Goal: Task Accomplishment & Management: Complete application form

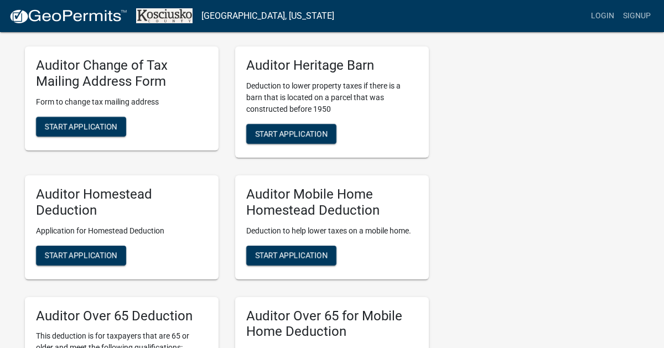
scroll to position [662, 0]
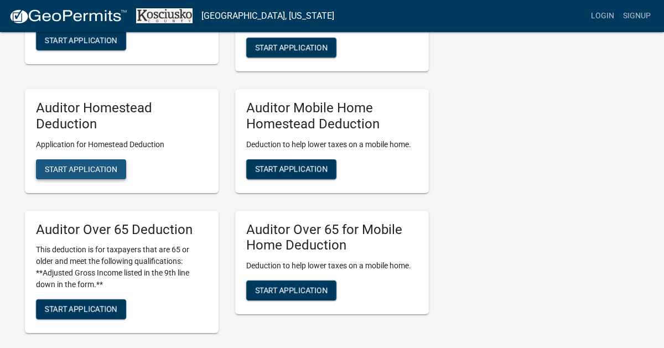
click at [75, 170] on span "Start Application" at bounding box center [81, 168] width 72 height 9
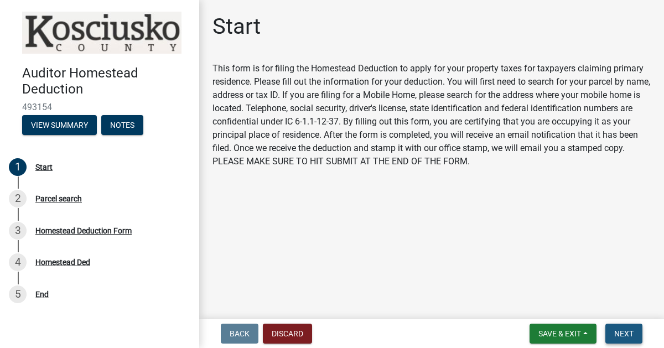
click at [622, 337] on span "Next" at bounding box center [623, 333] width 19 height 9
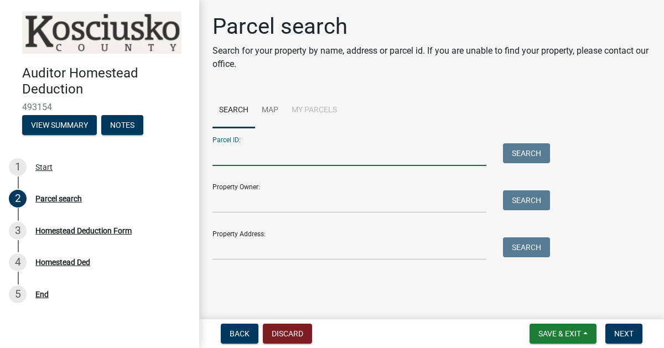
click at [236, 158] on input "Parcel ID:" at bounding box center [349, 154] width 274 height 23
type input "43-14-01-400-044.000-021"
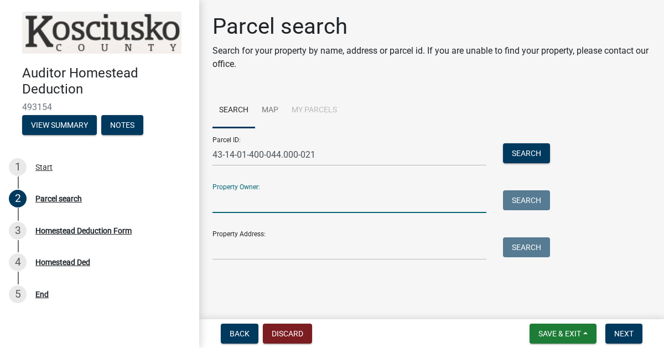
click at [248, 207] on input "Property Owner:" at bounding box center [349, 201] width 274 height 23
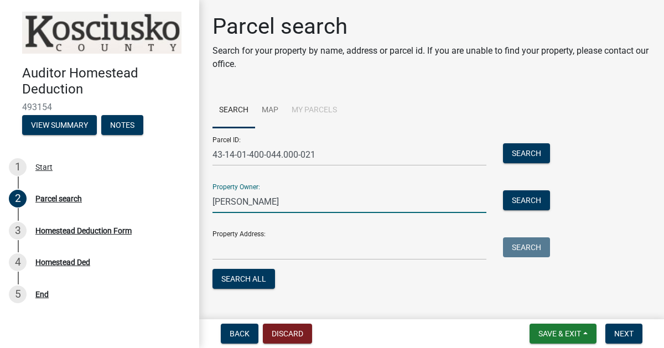
type input "[PERSON_NAME]"
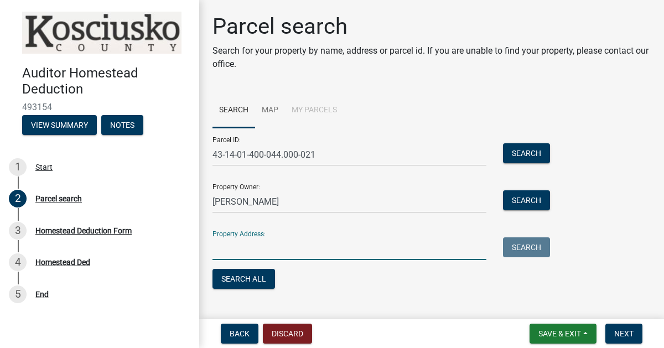
click at [268, 246] on input "Property Address:" at bounding box center [349, 248] width 274 height 23
click at [244, 278] on button "Search All" at bounding box center [243, 279] width 63 height 20
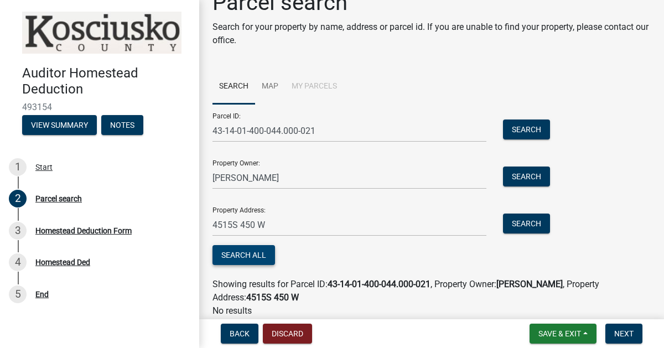
scroll to position [69, 0]
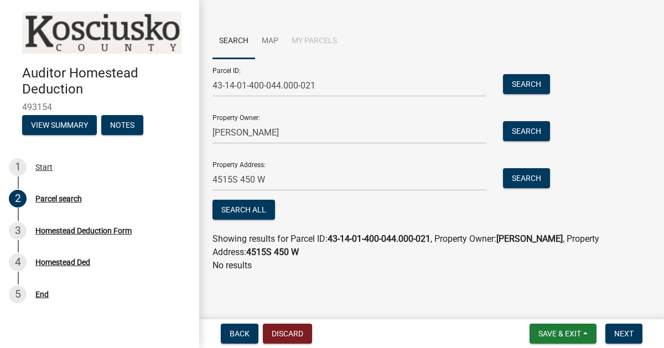
drag, startPoint x: 239, startPoint y: 252, endPoint x: 269, endPoint y: 271, distance: 35.8
click at [246, 252] on strong "4515S 450 W" at bounding box center [272, 252] width 53 height 11
click at [238, 177] on input "4515S 450 W" at bounding box center [349, 179] width 274 height 23
type input "4515 S 450 W"
click at [246, 214] on button "Search All" at bounding box center [243, 210] width 63 height 20
